Goal: Information Seeking & Learning: Learn about a topic

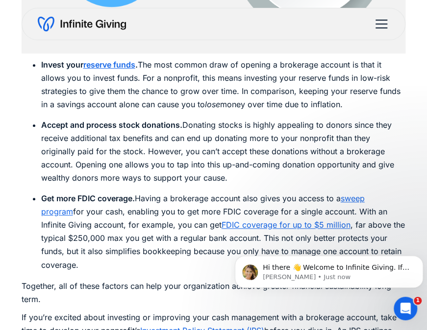
scroll to position [1524, 0]
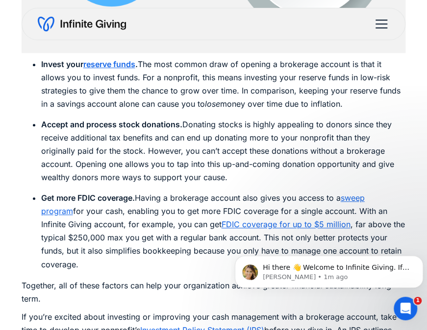
click at [364, 197] on link "sweep program" at bounding box center [202, 204] width 323 height 23
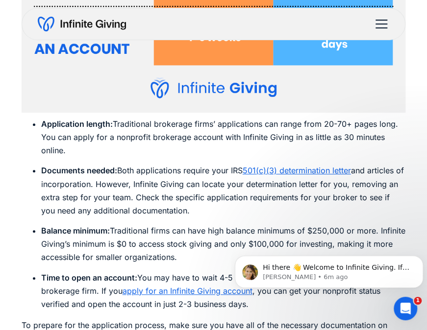
scroll to position [3940, 0]
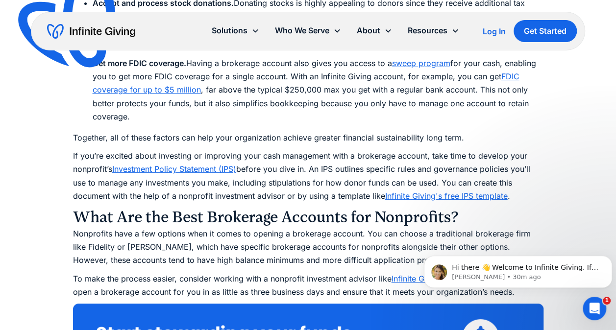
scroll to position [1813, 0]
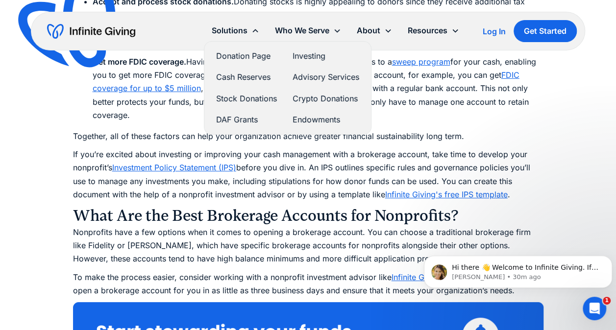
click at [307, 56] on link "Investing" at bounding box center [325, 55] width 67 height 13
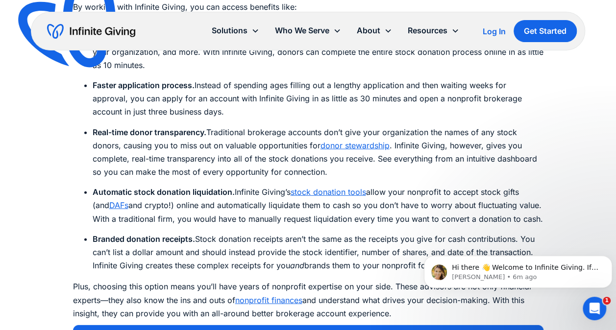
scroll to position [3157, 0]
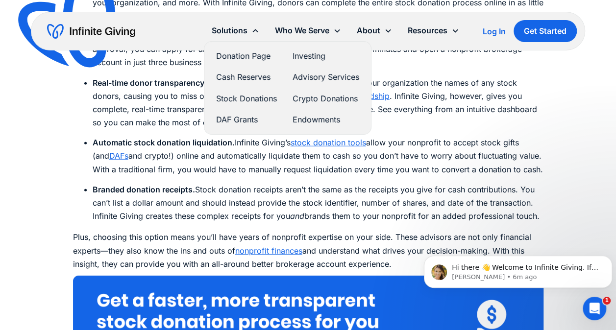
click at [243, 119] on link "DAF Grants" at bounding box center [246, 119] width 61 height 13
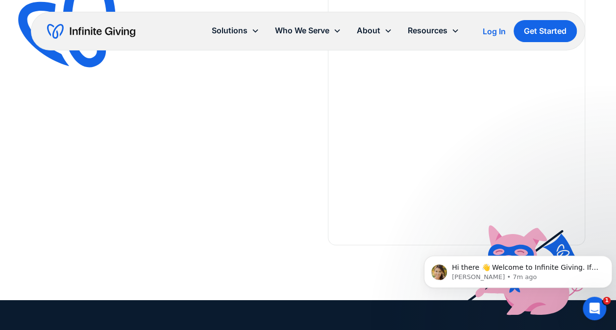
scroll to position [1663, 0]
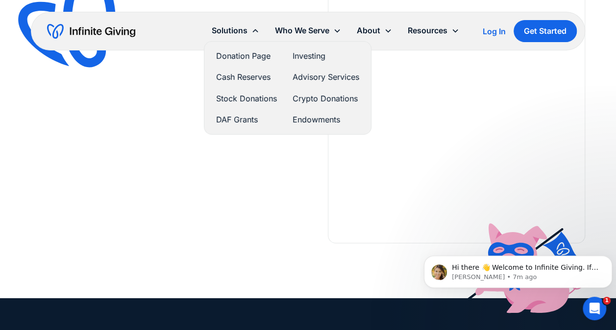
click at [304, 62] on link "Investing" at bounding box center [325, 55] width 67 height 13
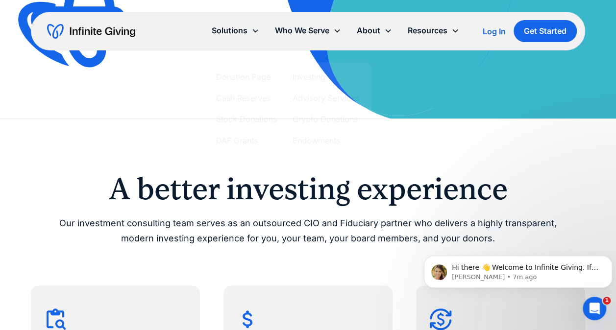
scroll to position [351, 0]
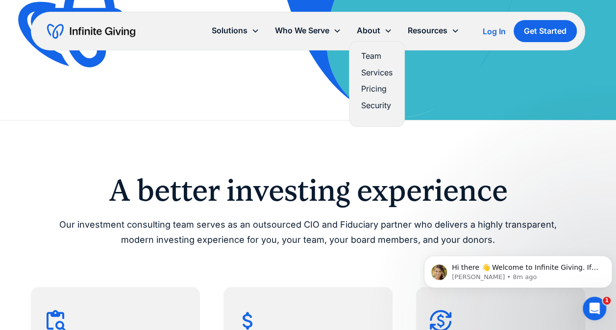
click at [370, 90] on link "Pricing" at bounding box center [376, 88] width 31 height 13
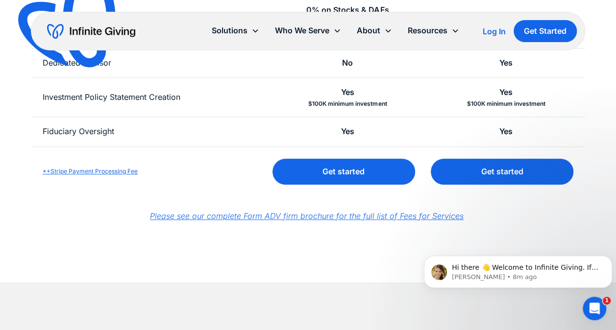
scroll to position [415, 0]
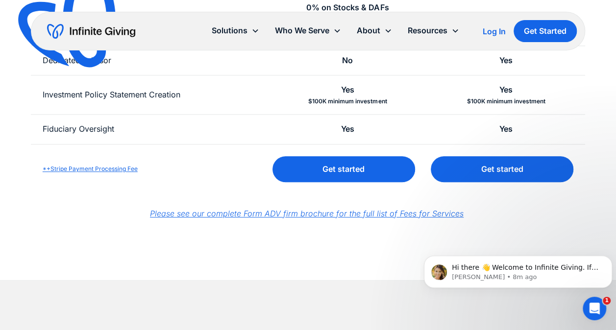
click at [339, 211] on em "Please see our complete Form ADV firm brochure for the full list of Fees for Se…" at bounding box center [306, 214] width 313 height 10
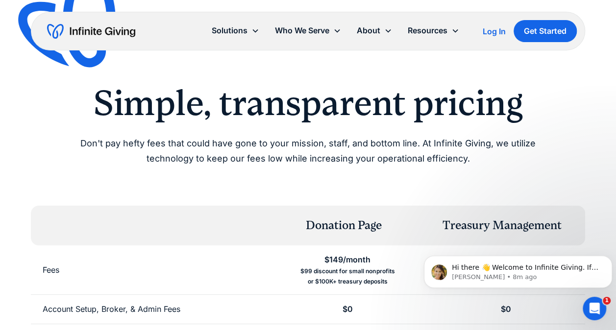
scroll to position [0, 0]
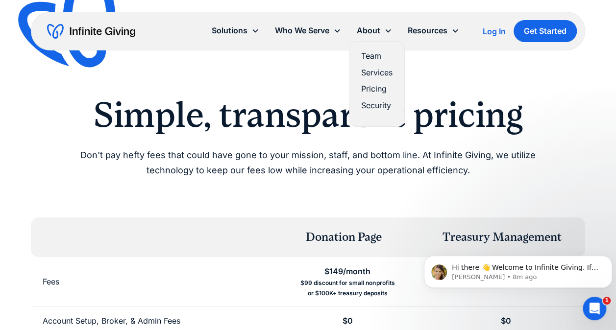
click at [387, 72] on link "Services" at bounding box center [376, 72] width 31 height 13
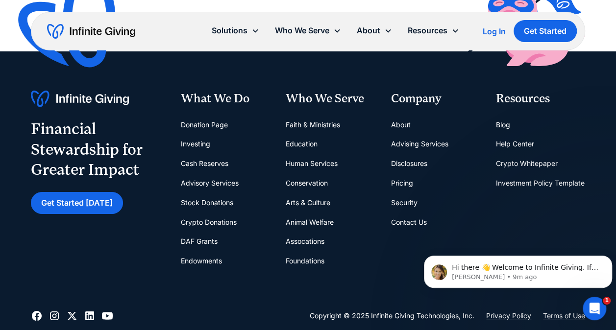
scroll to position [1702, 0]
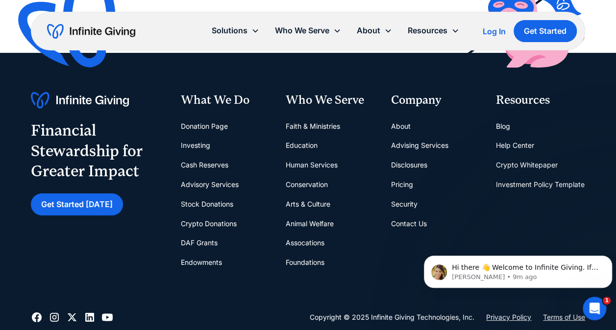
click at [207, 164] on link "Cash Reserves" at bounding box center [204, 165] width 48 height 20
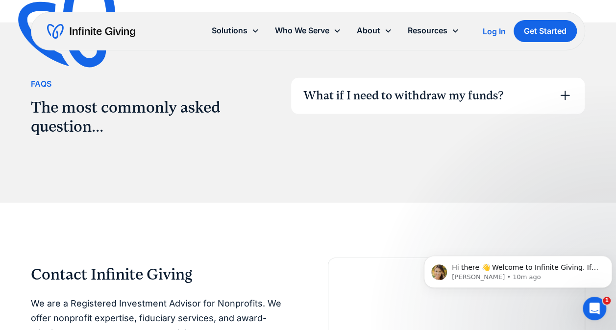
scroll to position [1433, 0]
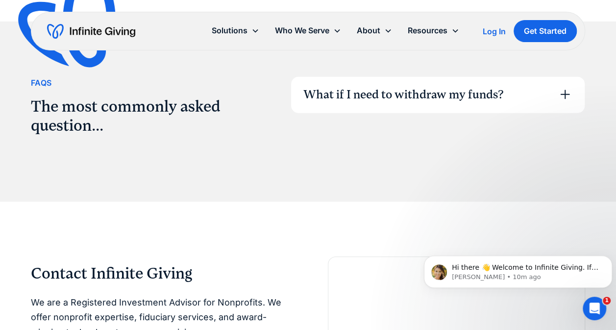
click at [383, 99] on div "What if I need to withdraw my funds?" at bounding box center [403, 95] width 200 height 17
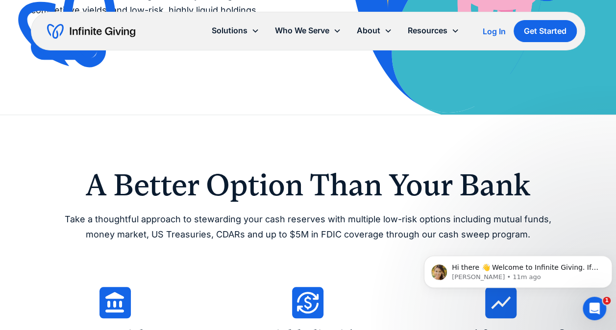
scroll to position [252, 0]
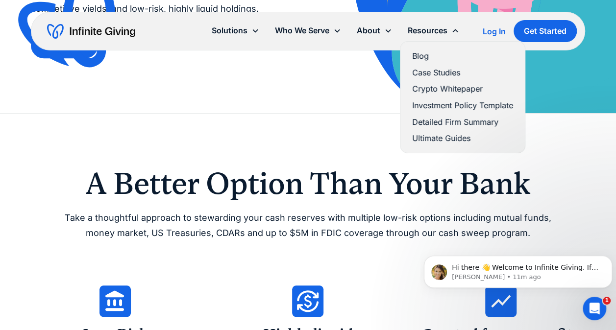
click at [435, 136] on link "Ultimate Guides" at bounding box center [462, 138] width 101 height 13
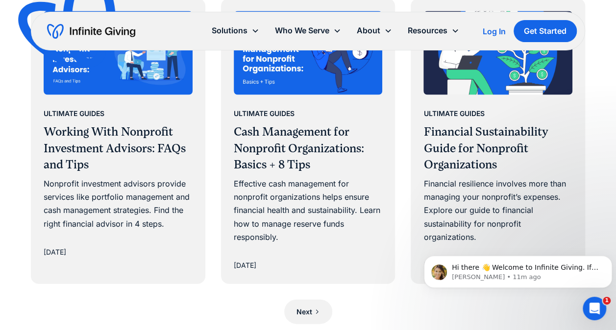
scroll to position [949, 0]
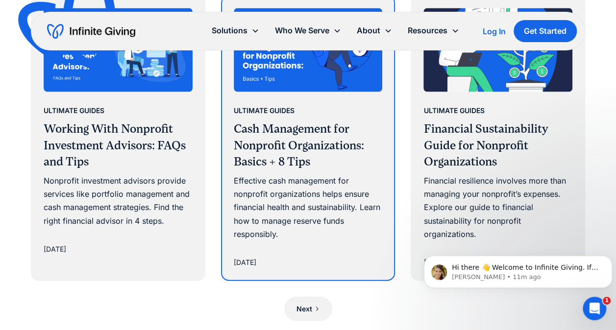
click at [332, 194] on div "Effective cash management for nonprofit organizations helps ensure financial he…" at bounding box center [308, 207] width 149 height 67
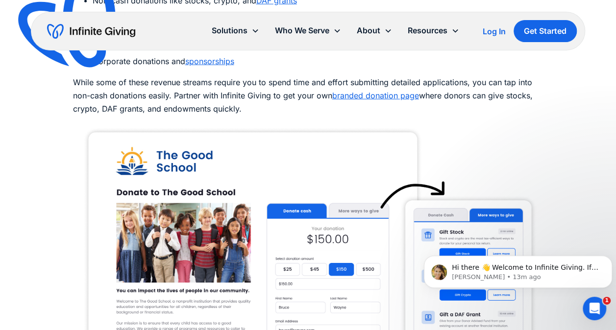
scroll to position [3257, 0]
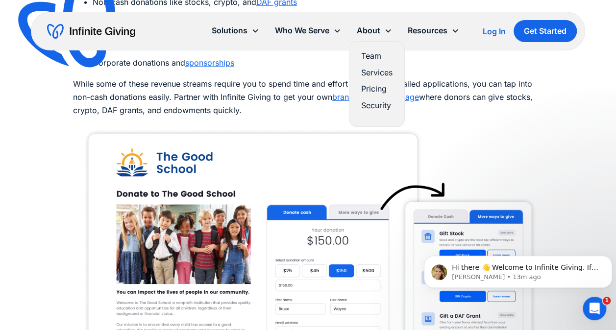
click at [379, 73] on link "Services" at bounding box center [376, 72] width 31 height 13
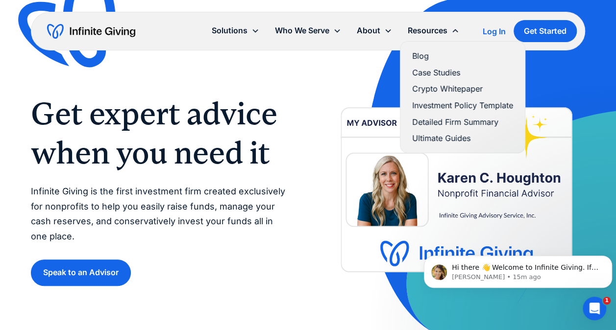
click at [433, 72] on link "Case Studies" at bounding box center [462, 72] width 101 height 13
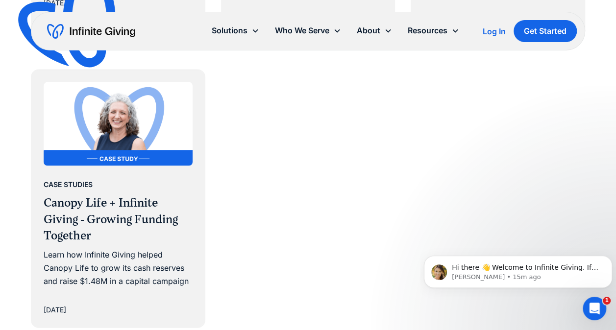
scroll to position [877, 0]
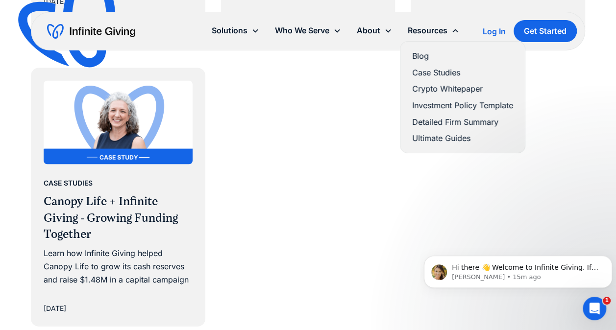
click at [445, 139] on link "Ultimate Guides" at bounding box center [462, 138] width 101 height 13
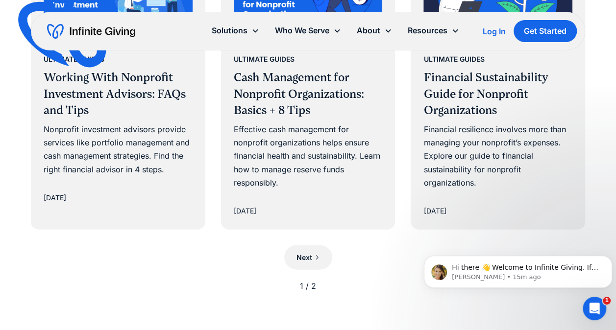
scroll to position [1004, 0]
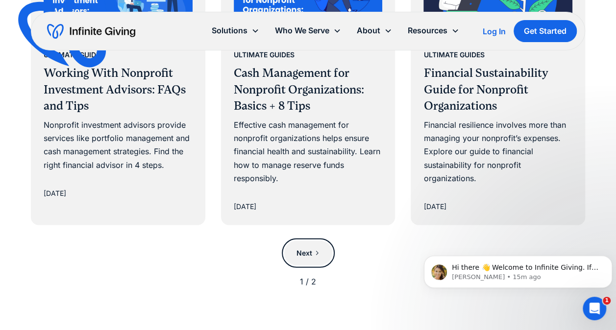
click at [323, 252] on link "Next" at bounding box center [308, 253] width 48 height 24
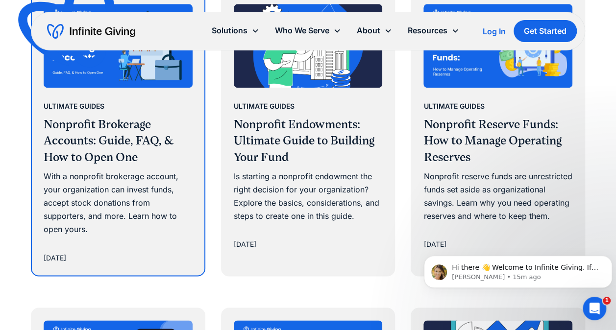
scroll to position [643, 0]
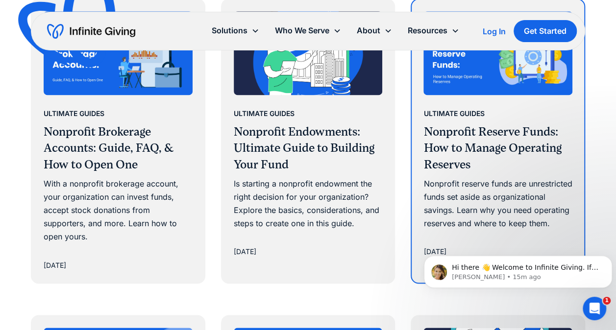
click at [462, 145] on h3 "Nonprofit Reserve Funds: How to Manage Operating Reserves" at bounding box center [497, 148] width 149 height 49
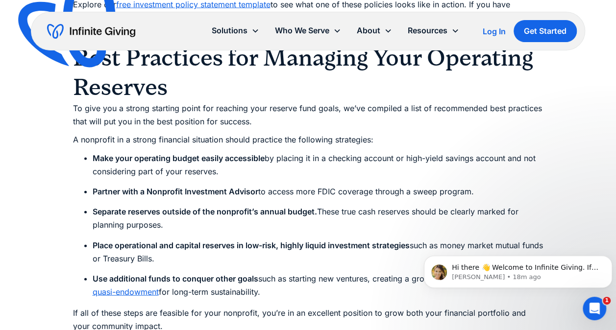
scroll to position [4662, 0]
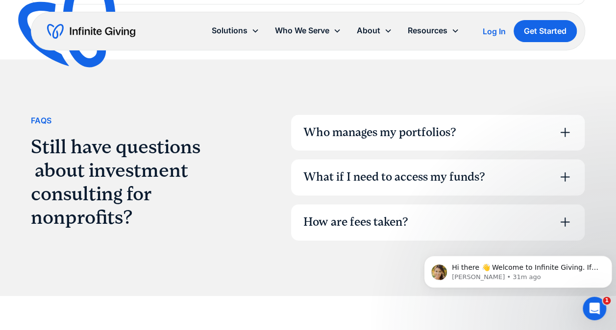
scroll to position [2515, 0]
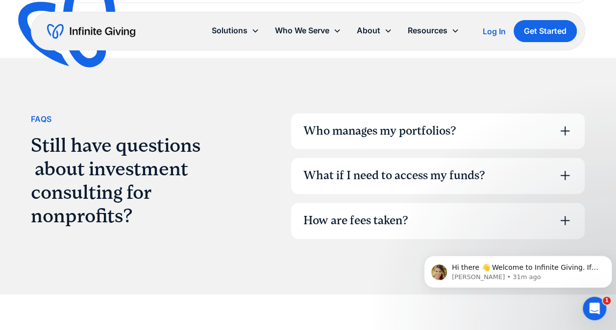
click at [424, 123] on div "Who manages my portfolios?" at bounding box center [379, 131] width 153 height 17
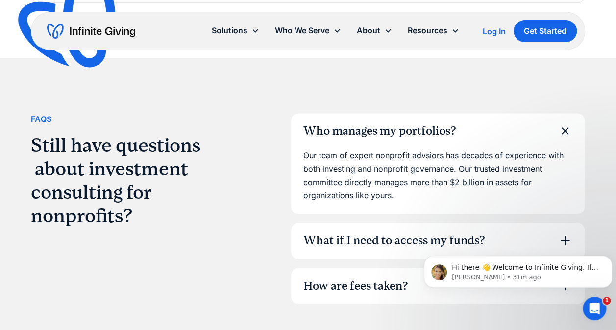
click at [447, 233] on div "What if I need to access my funds?" at bounding box center [394, 241] width 182 height 17
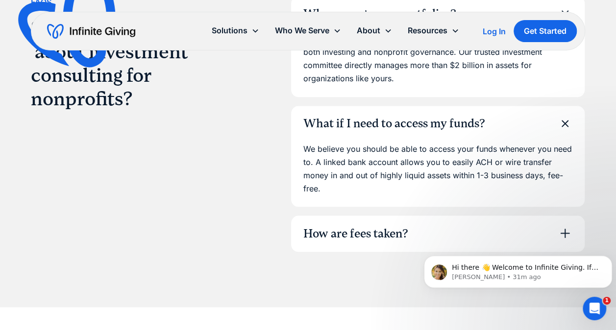
scroll to position [2633, 0]
click at [447, 223] on div "How are fees taken?" at bounding box center [437, 233] width 293 height 36
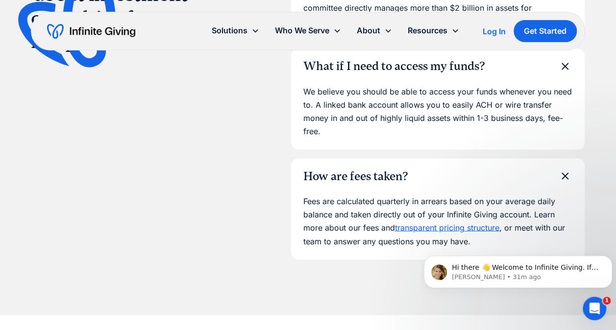
scroll to position [2696, 0]
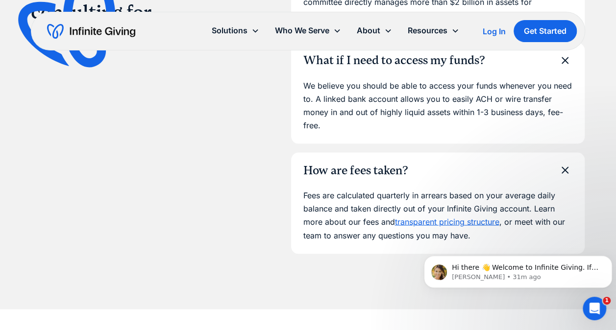
click at [479, 216] on link "transparent pricing structure" at bounding box center [446, 221] width 104 height 10
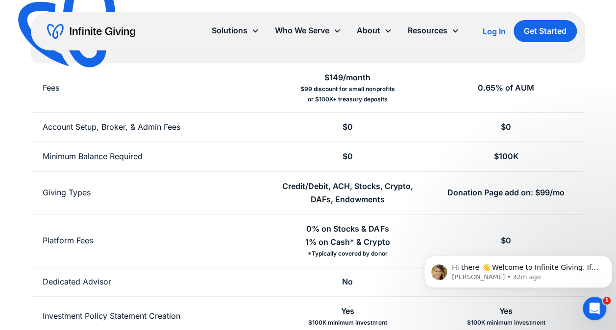
scroll to position [188, 0]
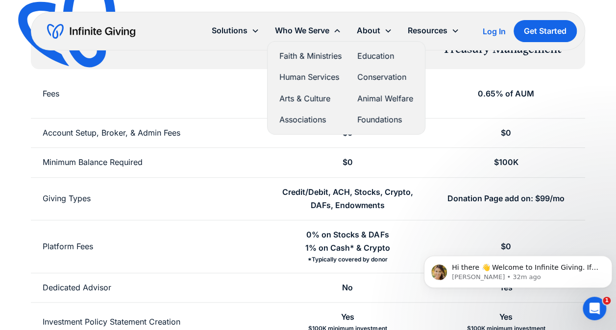
click at [334, 60] on link "Faith & Ministries" at bounding box center [310, 55] width 62 height 13
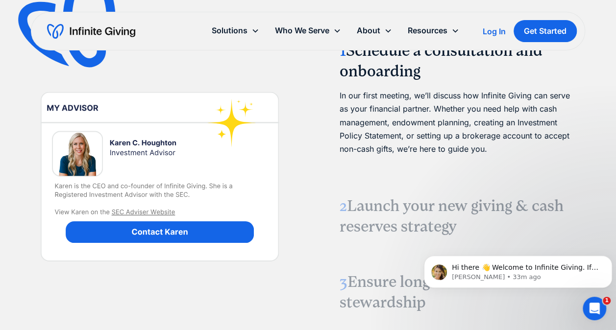
scroll to position [1275, 0]
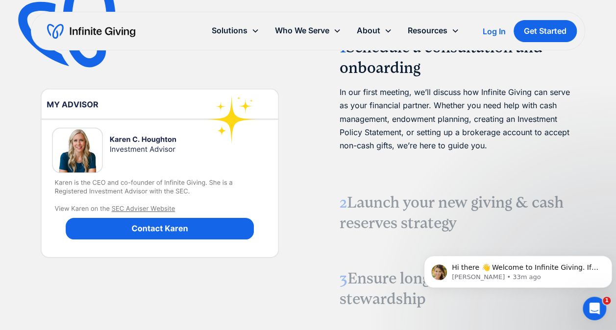
click at [385, 192] on h3 "2 Launch your new giving & cash reserves strategy" at bounding box center [456, 212] width 234 height 41
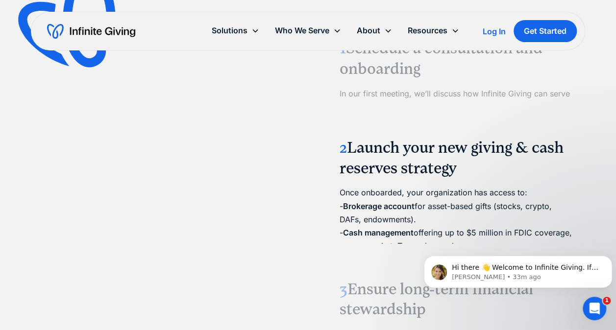
scroll to position [1268, 0]
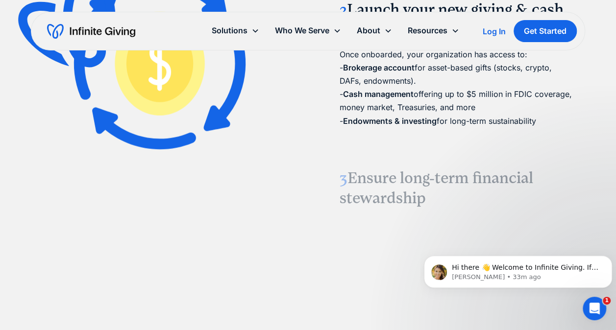
click at [407, 168] on h3 "3 Ensure long-term financial stewardship" at bounding box center [456, 188] width 234 height 41
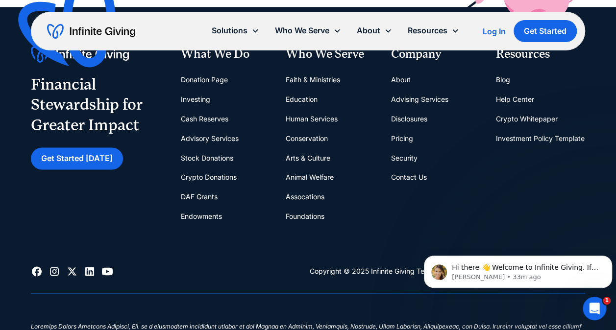
scroll to position [2359, 0]
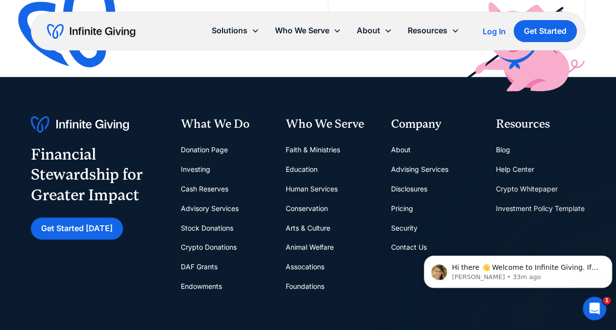
click at [427, 160] on link "Advising Services" at bounding box center [418, 170] width 57 height 20
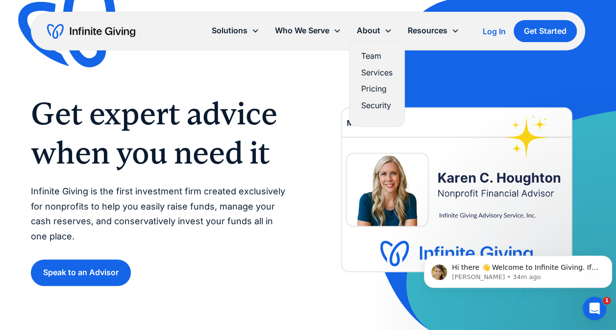
click at [372, 68] on link "Services" at bounding box center [376, 72] width 31 height 13
click at [366, 67] on link "Services" at bounding box center [376, 72] width 31 height 13
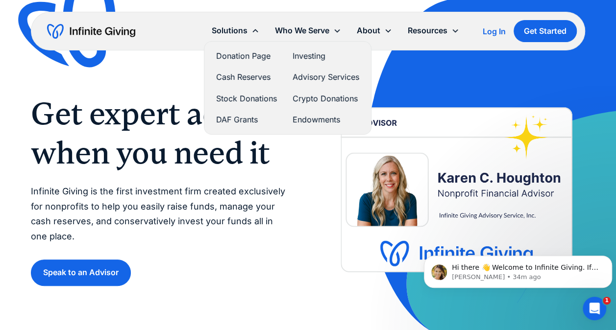
click at [309, 57] on link "Investing" at bounding box center [325, 55] width 67 height 13
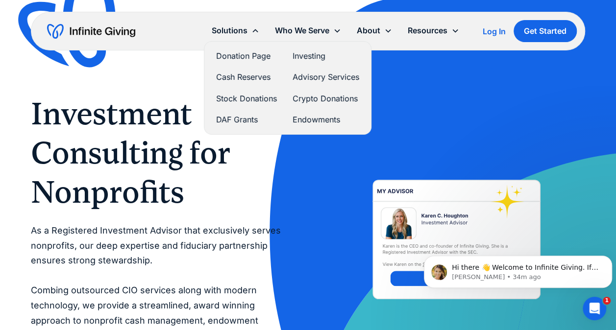
click at [243, 75] on link "Cash Reserves" at bounding box center [246, 77] width 61 height 13
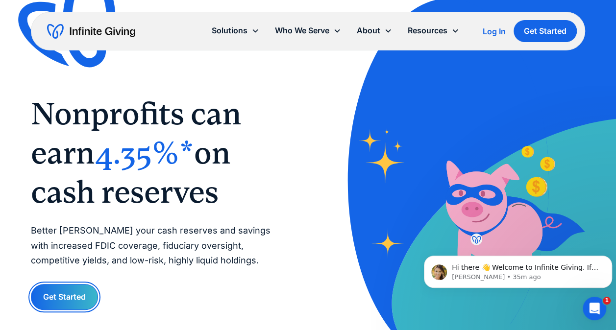
click at [52, 291] on link "Get Started" at bounding box center [64, 297] width 67 height 26
